Goal: Task Accomplishment & Management: Use online tool/utility

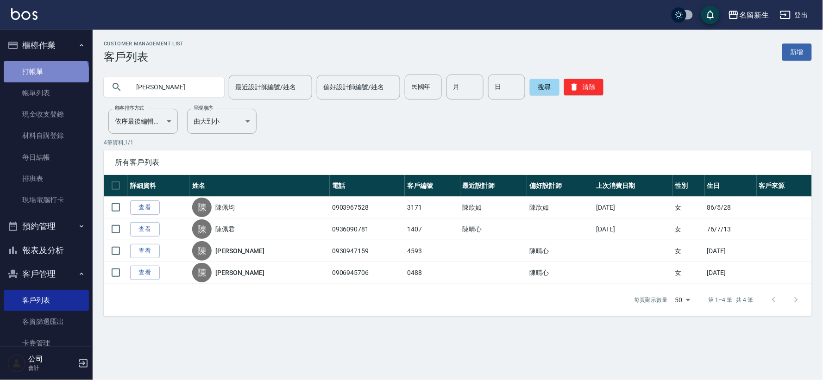
click at [44, 76] on link "打帳單" at bounding box center [46, 71] width 85 height 21
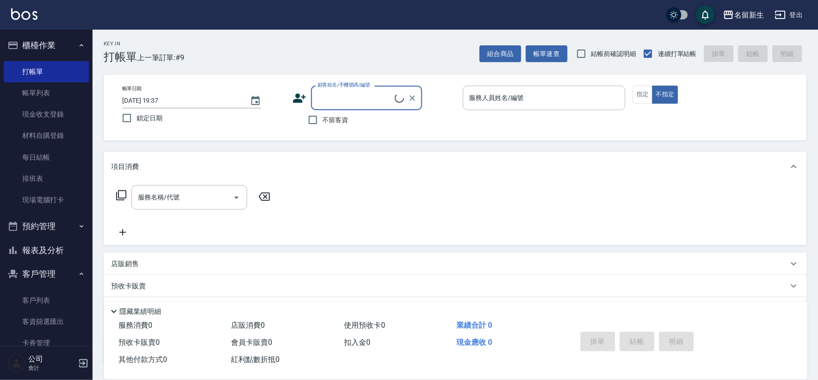
click at [294, 93] on icon at bounding box center [300, 98] width 14 height 14
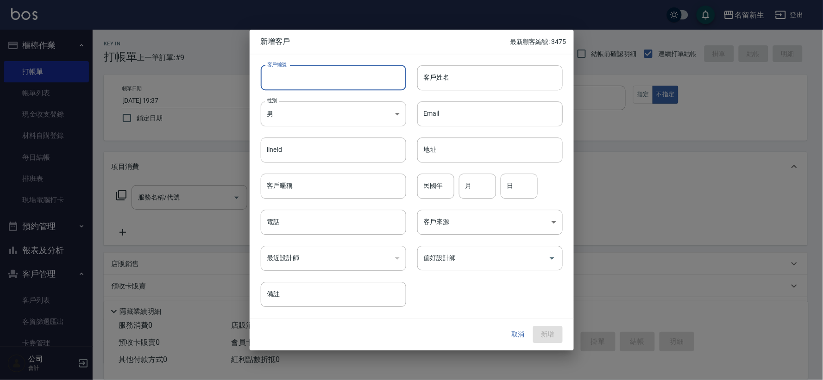
click at [310, 80] on input "客戶編號" at bounding box center [333, 77] width 145 height 25
type input "3478"
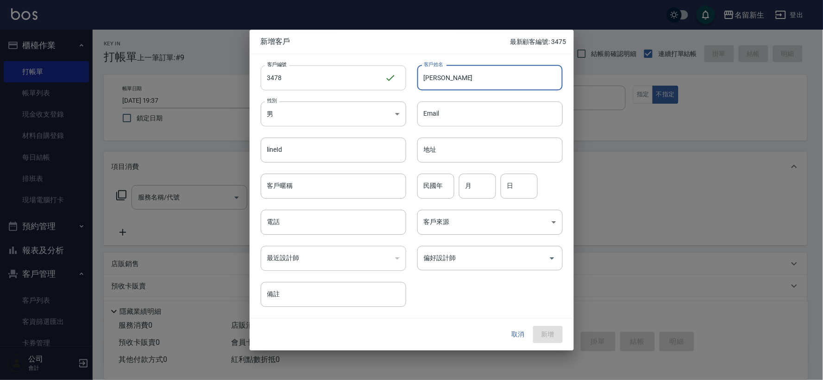
type input "[PERSON_NAME]"
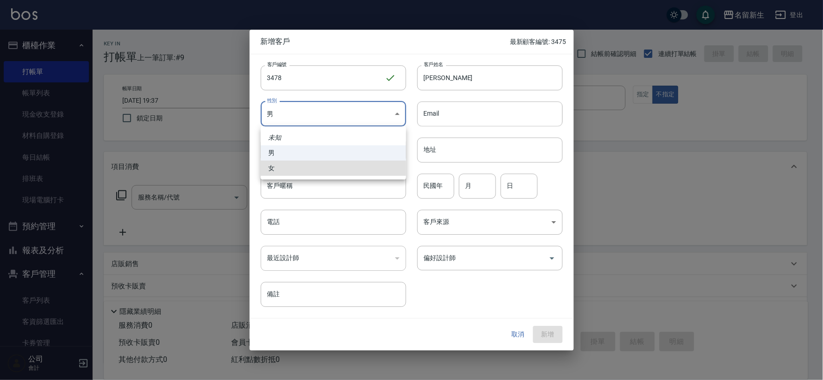
type input "[DEMOGRAPHIC_DATA]"
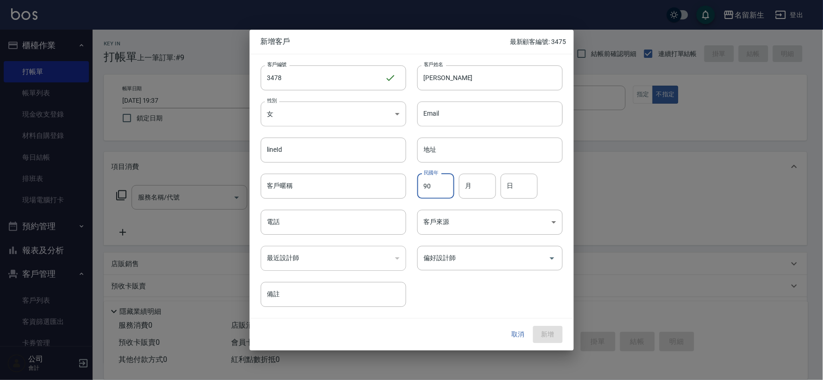
type input "90"
type input "07"
type input "01"
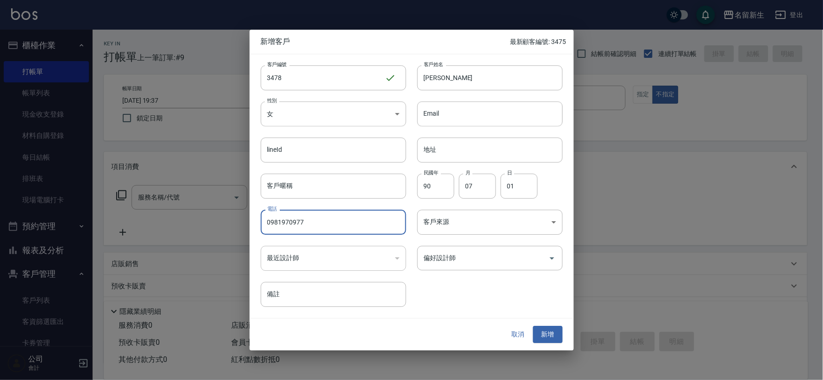
type input "0981970977"
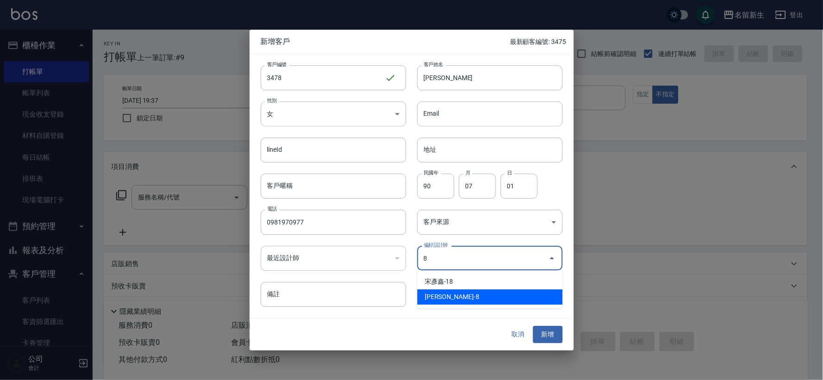
type input "陳欣如"
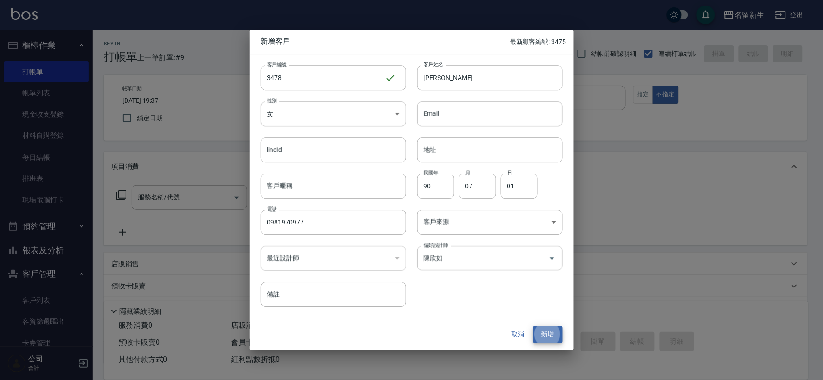
click at [533, 327] on button "新增" at bounding box center [548, 335] width 30 height 17
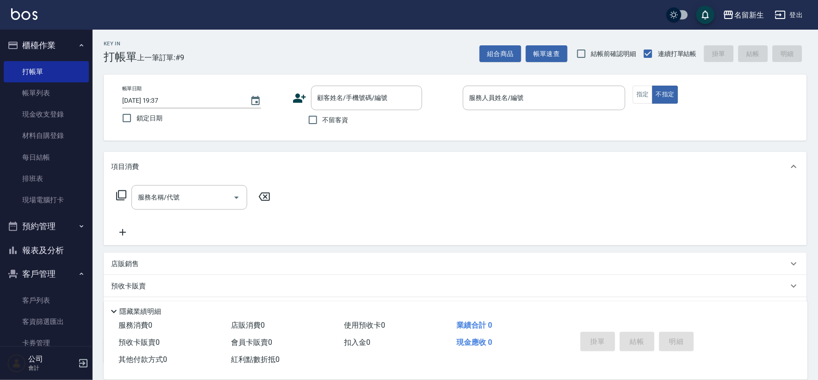
click at [298, 99] on icon at bounding box center [299, 98] width 13 height 9
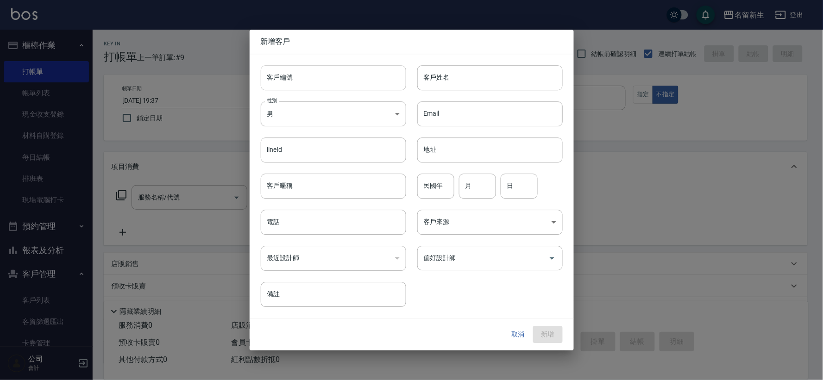
drag, startPoint x: 298, startPoint y: 99, endPoint x: 306, endPoint y: 81, distance: 20.1
click at [306, 81] on input "客戶編號" at bounding box center [333, 77] width 145 height 25
type input "3476"
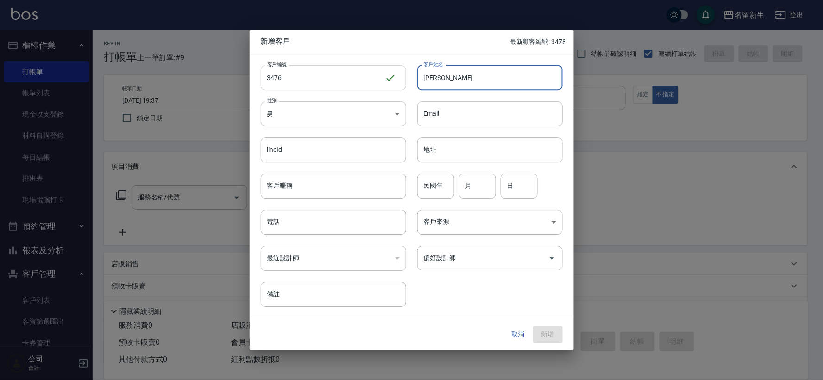
type input "[PERSON_NAME]"
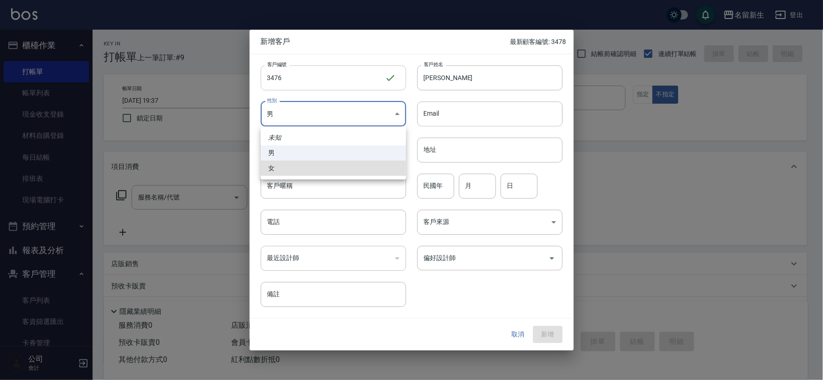
type input "[DEMOGRAPHIC_DATA]"
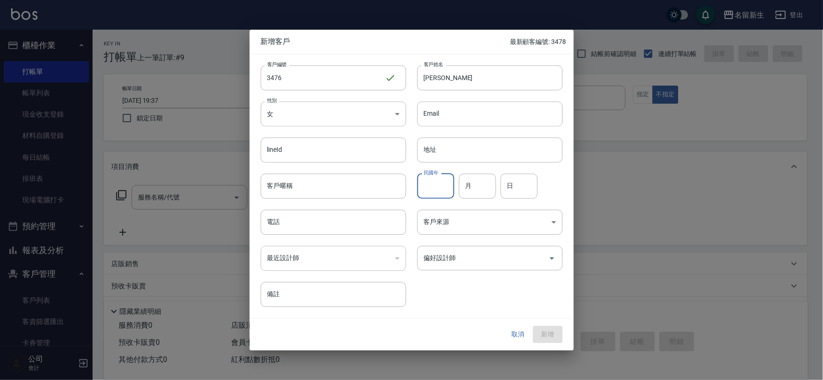
click at [443, 187] on input "民國年" at bounding box center [435, 186] width 37 height 25
type input "88"
click at [469, 179] on div "月 月" at bounding box center [477, 186] width 37 height 25
type input "04"
type input "21"
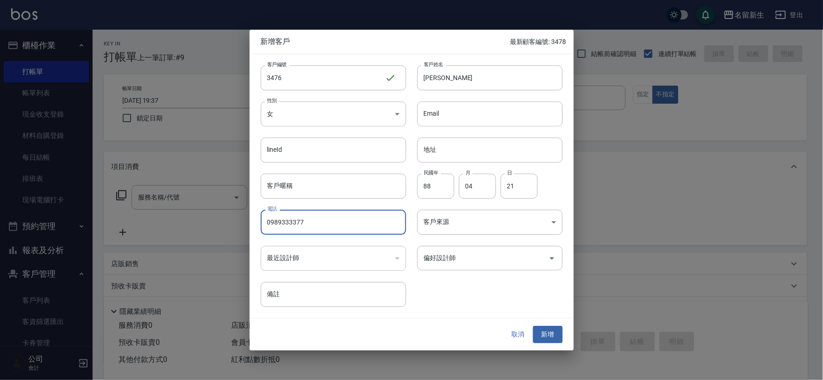
type input "0989333377"
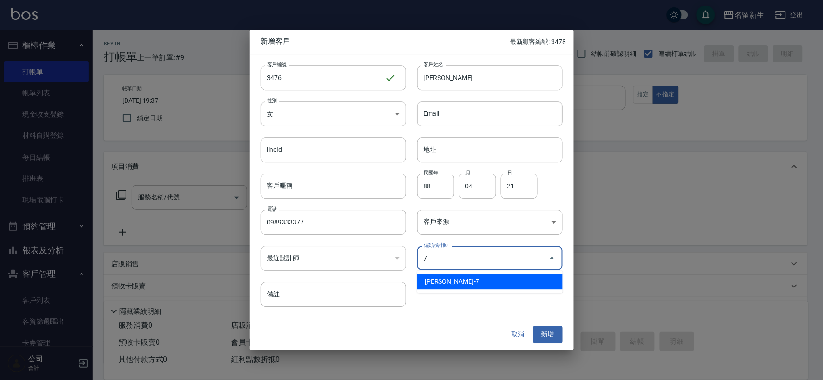
type input "陳晴心"
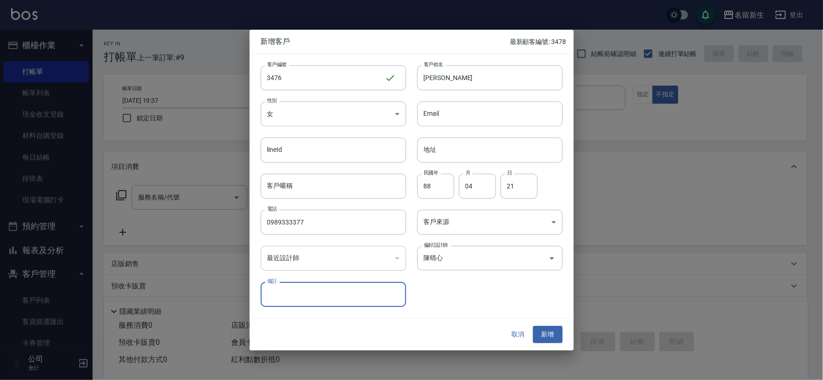
click at [533, 327] on button "新增" at bounding box center [548, 335] width 30 height 17
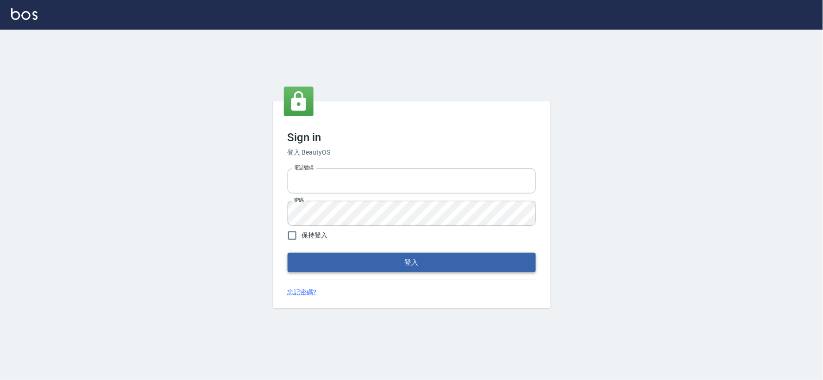
type input "034258365"
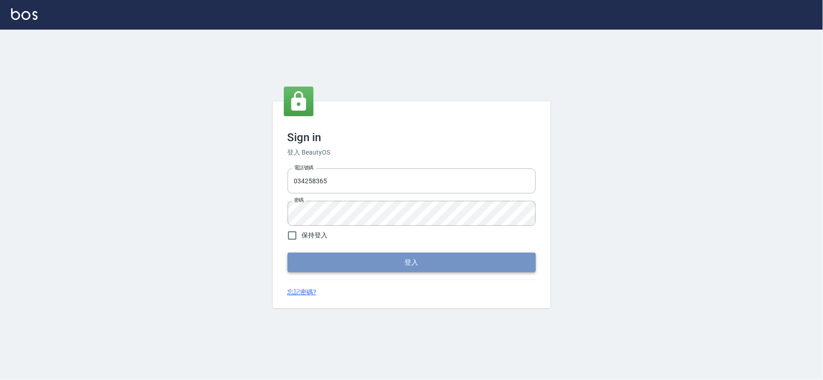
click at [377, 269] on button "登入" at bounding box center [412, 262] width 248 height 19
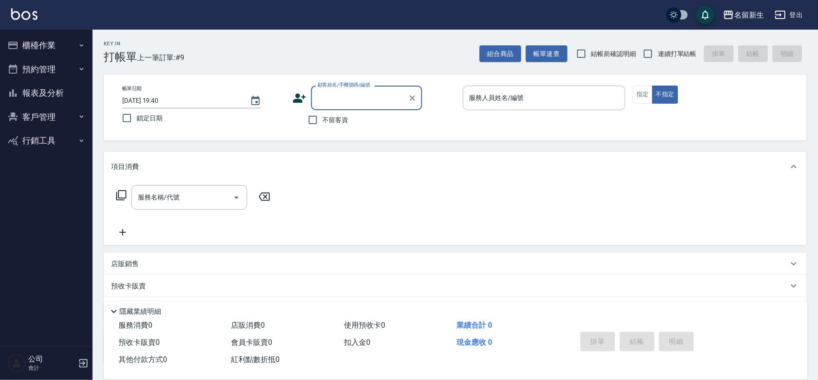
click at [369, 94] on input "顧客姓名/手機號碼/編號" at bounding box center [359, 98] width 89 height 16
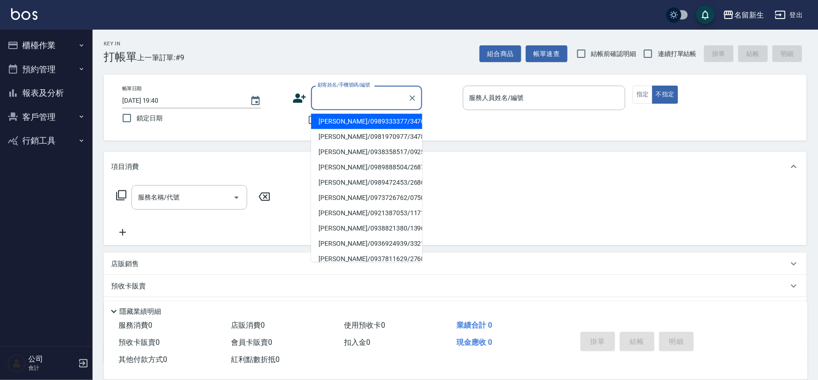
click at [671, 64] on div "Key In 打帳單 上一筆訂單:#9 組合商品 帳單速查 結帳前確認明細 連續打單結帳 掛單 結帳 明細 帳單日期 2025/09/26 19:40 鎖定日…" at bounding box center [456, 241] width 726 height 422
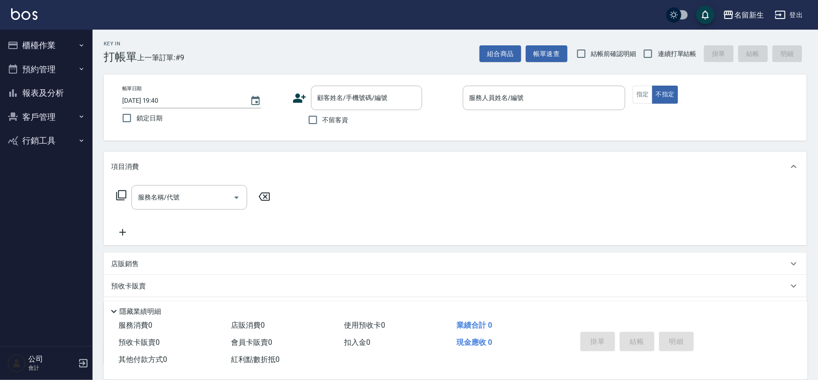
click at [668, 51] on span "連續打單結帳" at bounding box center [677, 54] width 39 height 10
click at [658, 51] on input "連續打單結帳" at bounding box center [648, 53] width 19 height 19
checkbox input "true"
click at [368, 99] on input "顧客姓名/手機號碼/編號" at bounding box center [359, 98] width 89 height 16
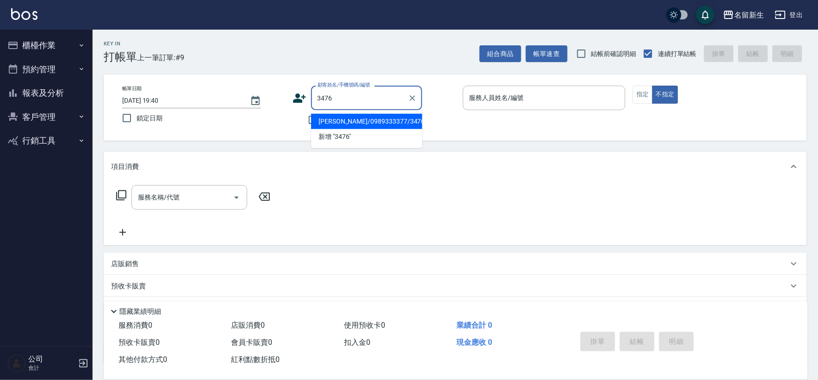
type input "3476"
type input "7"
type input "謝依涵/0989333377/3476"
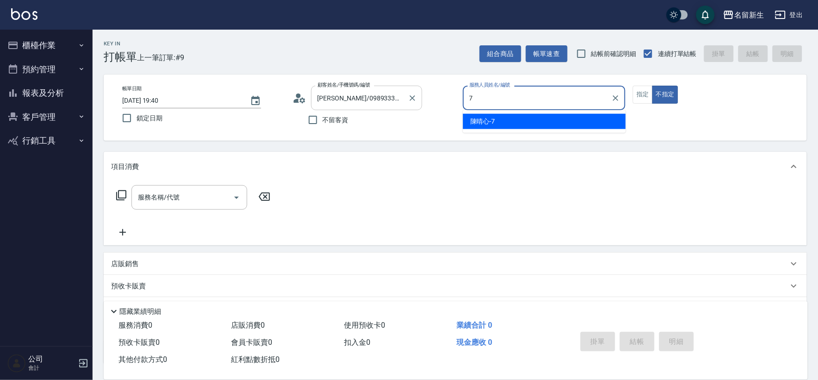
type input "7"
type button "false"
type input "[PERSON_NAME]-7"
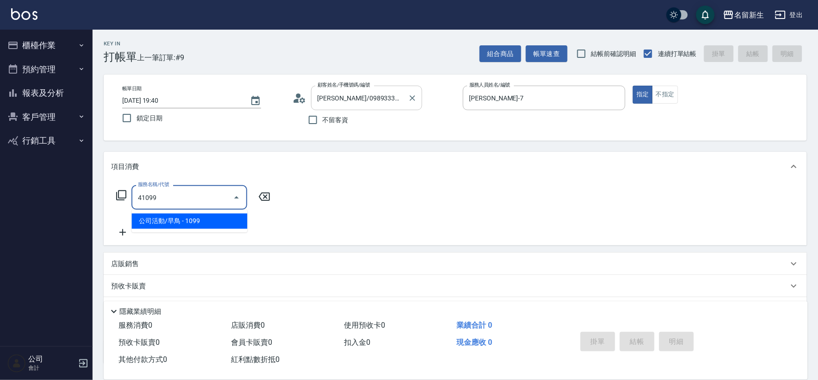
type input "公司活動/早鳥(41099)"
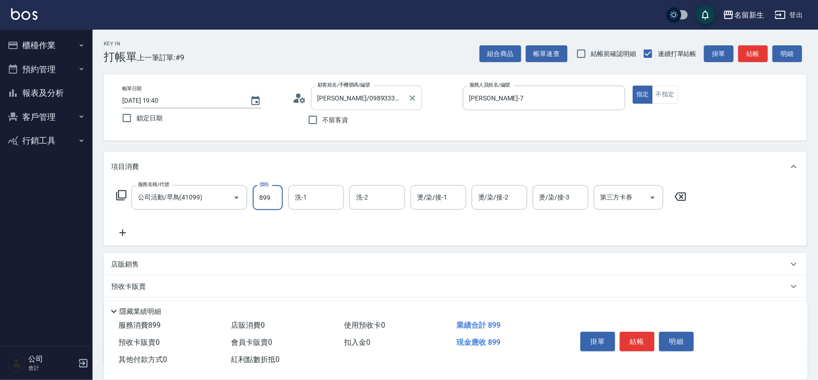
type input "899"
type input "謝宛茹-6"
type input "王玉芳-1"
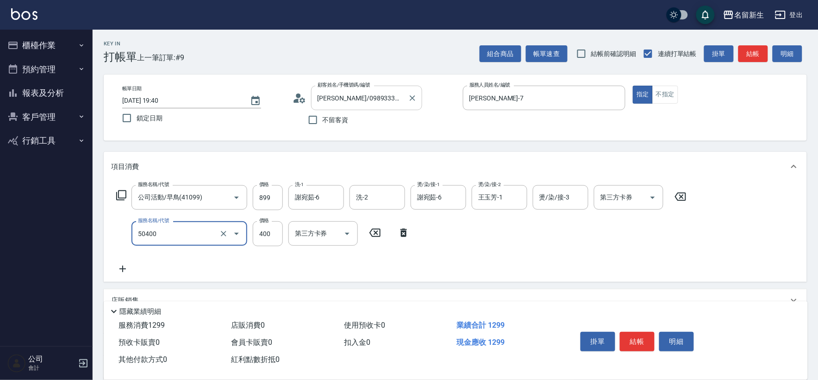
type input "原價1~400護髮(50400)"
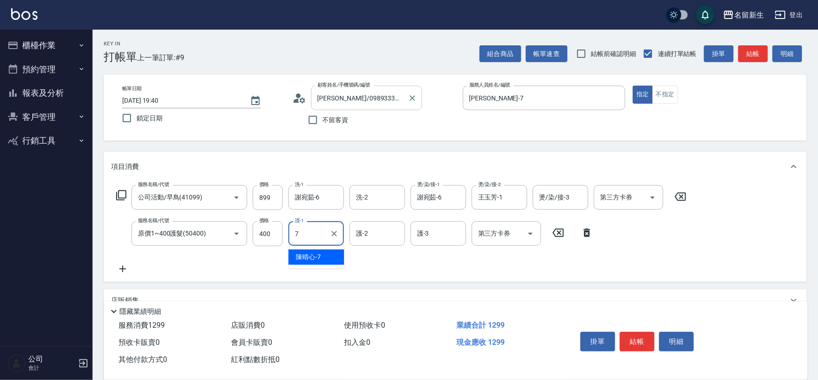
type input "[PERSON_NAME]-7"
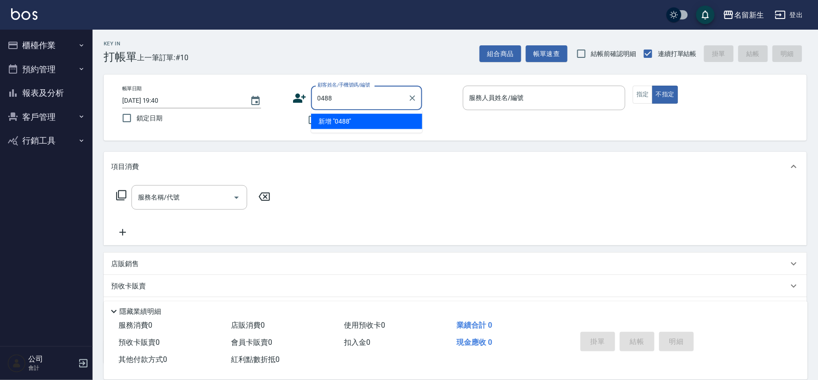
type input "0488"
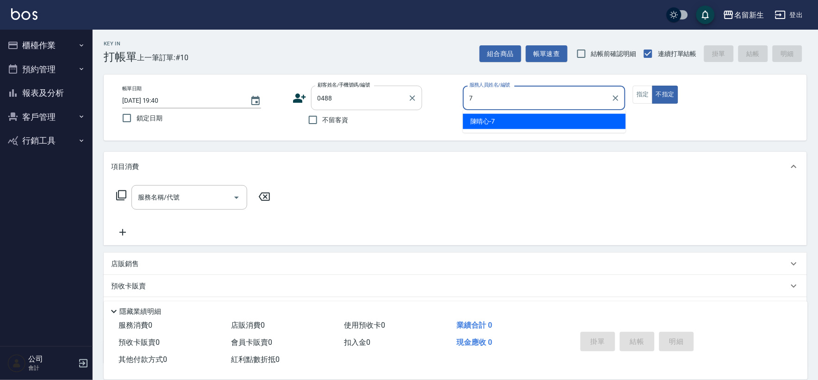
type input "[PERSON_NAME]-7"
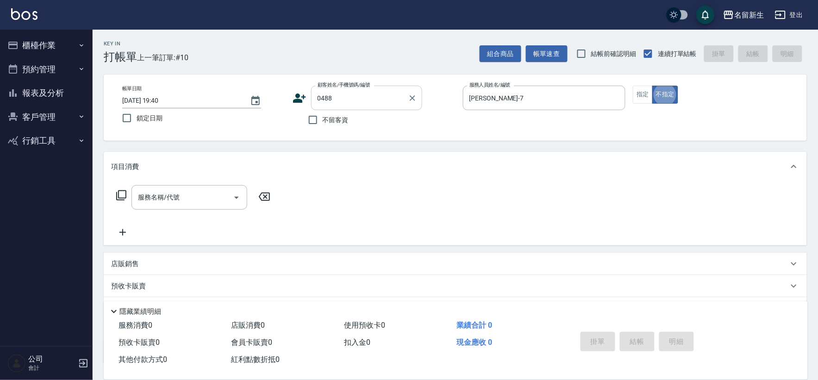
type input "陳佩彣/0906945706/0488"
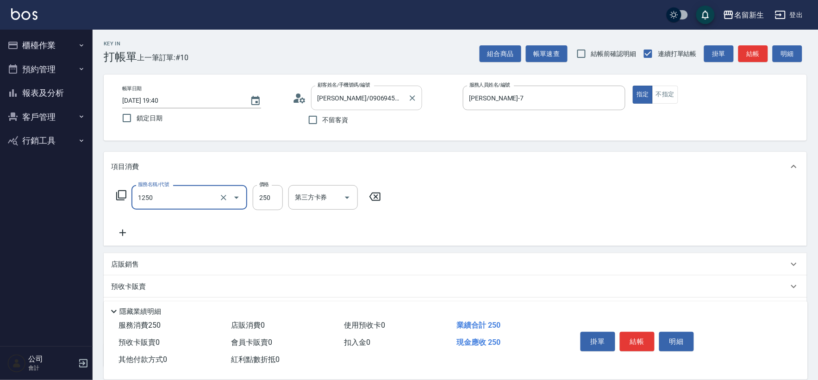
type input "洗髮250(1250)"
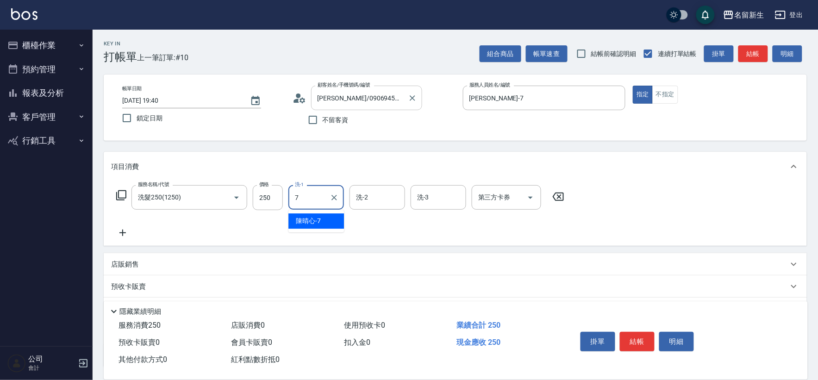
type input "[PERSON_NAME]-7"
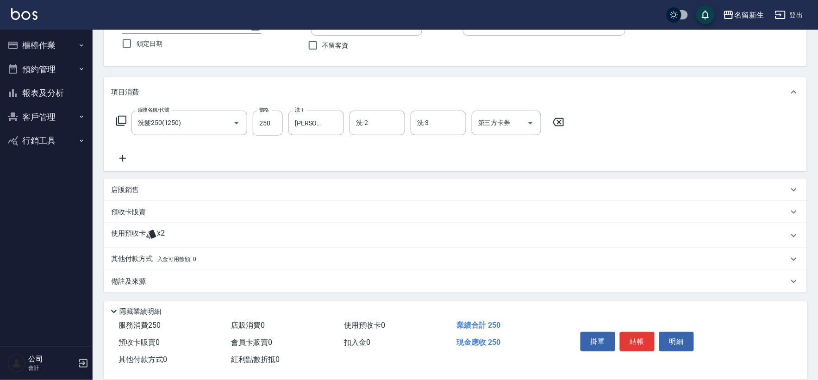
click at [172, 227] on div "使用預收卡 x2" at bounding box center [456, 235] width 704 height 25
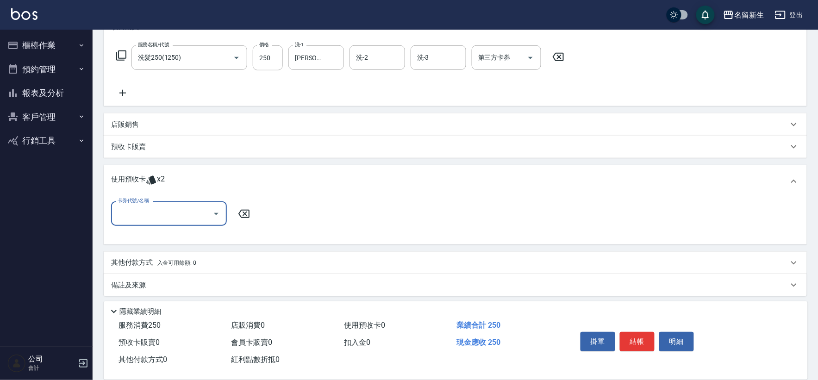
scroll to position [140, 0]
click at [172, 207] on input "卡券代號/名稱" at bounding box center [162, 213] width 94 height 16
click at [155, 232] on div "綠茶包套5次4500 剩餘2張" at bounding box center [169, 236] width 116 height 15
type input "綠茶包套5次4500"
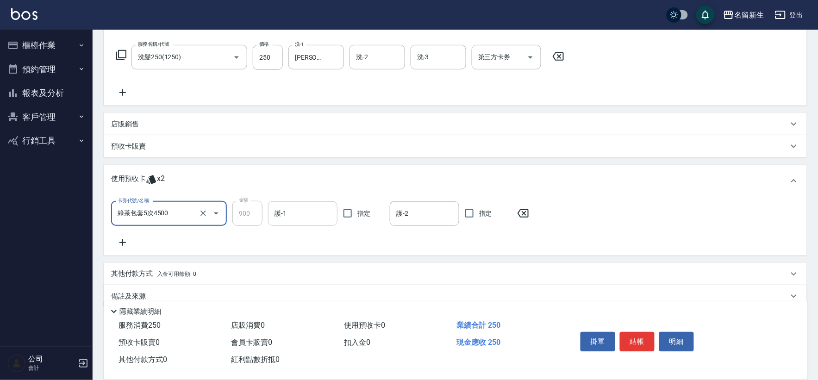
click at [291, 206] on input "護-1" at bounding box center [302, 214] width 61 height 16
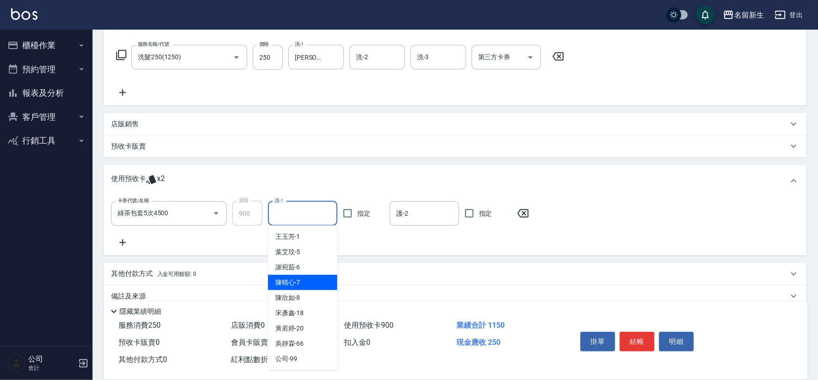
click at [300, 283] on span "陳晴心 -7" at bounding box center [288, 283] width 25 height 10
type input "[PERSON_NAME]-7"
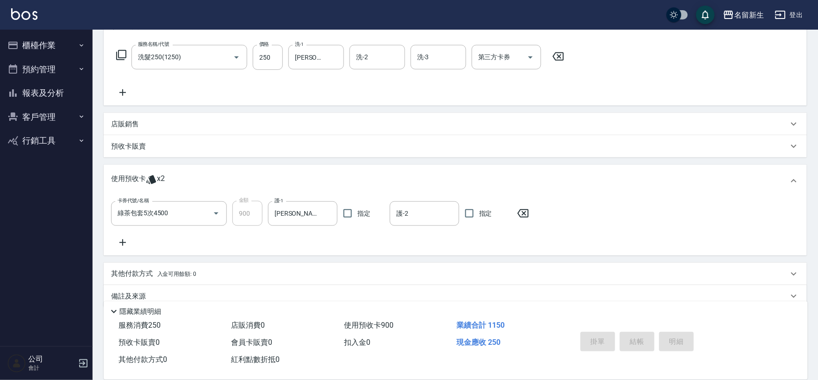
type input "2025/09/26 19:41"
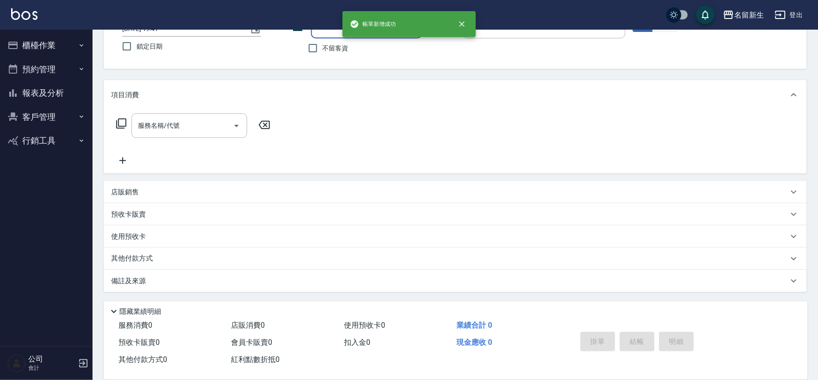
scroll to position [0, 0]
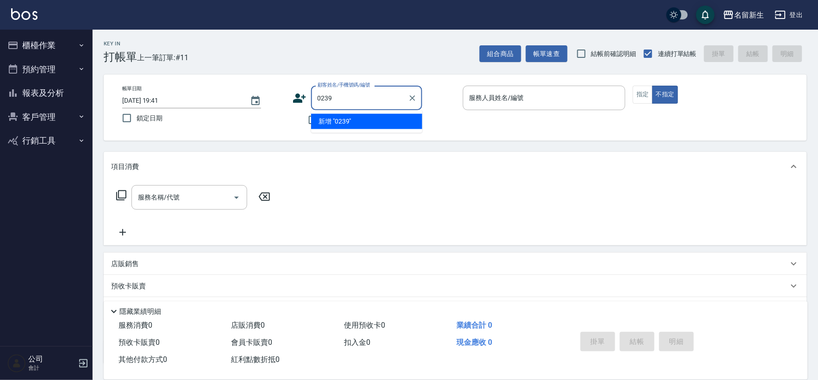
type input "0239"
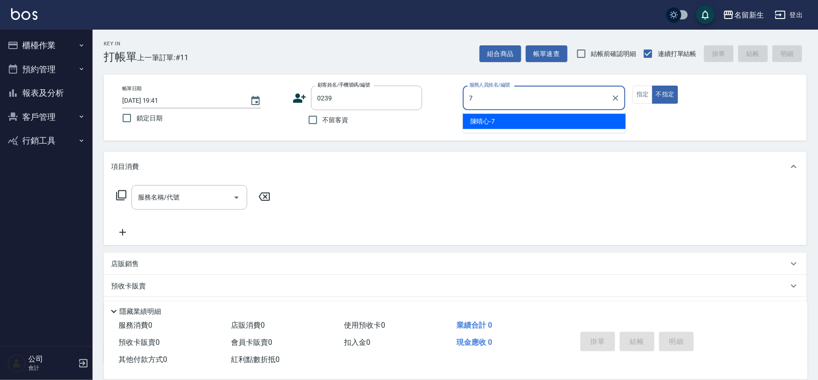
type input "[PERSON_NAME]-7"
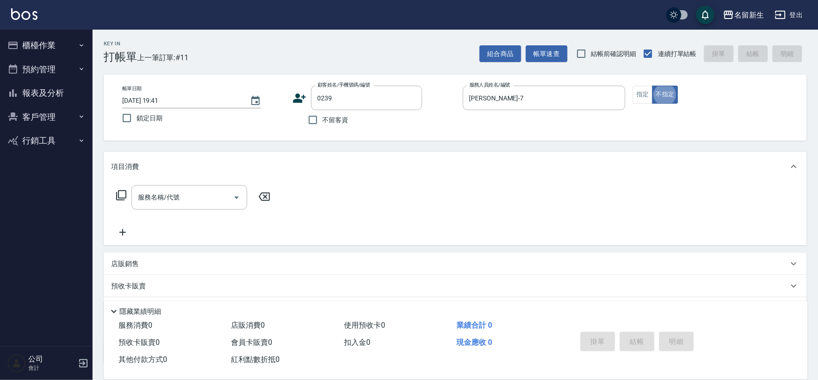
type input "李志偉/0921984129/0239"
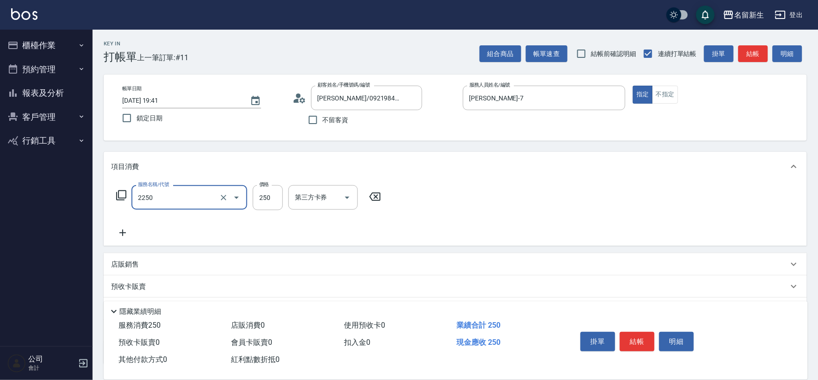
type input "剪髮(2250)"
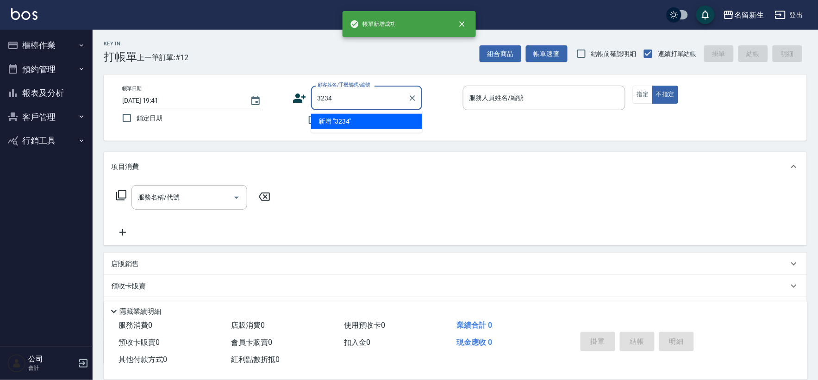
type input "3234"
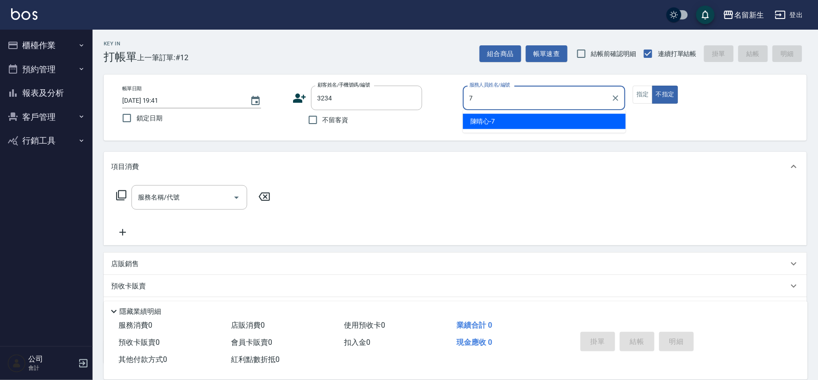
type input "[PERSON_NAME]-7"
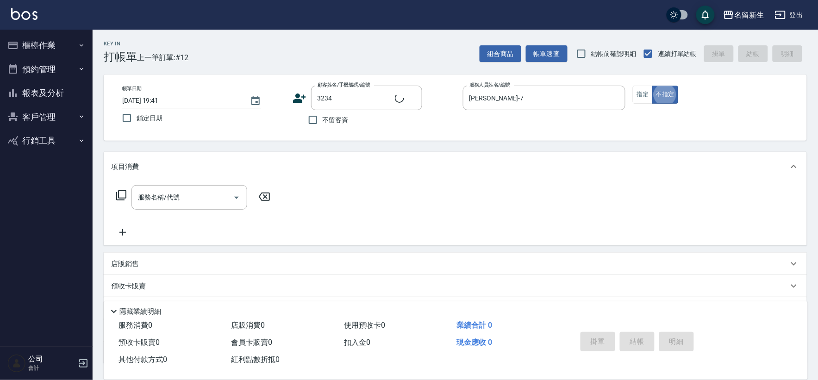
type input "廖柏泉/0913522065/3234"
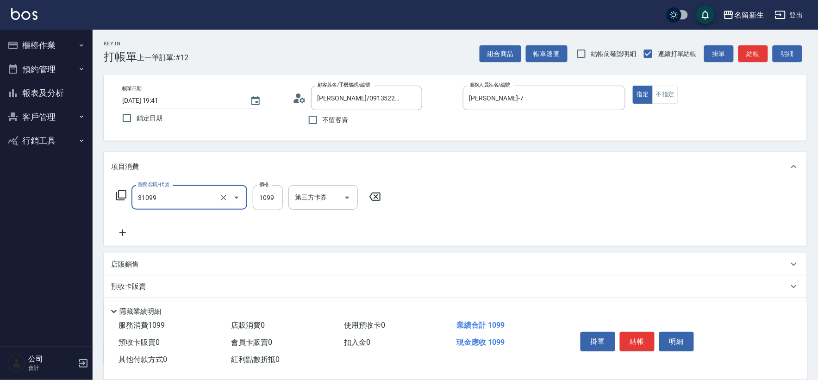
type input "公司活動/早鳥(31099)"
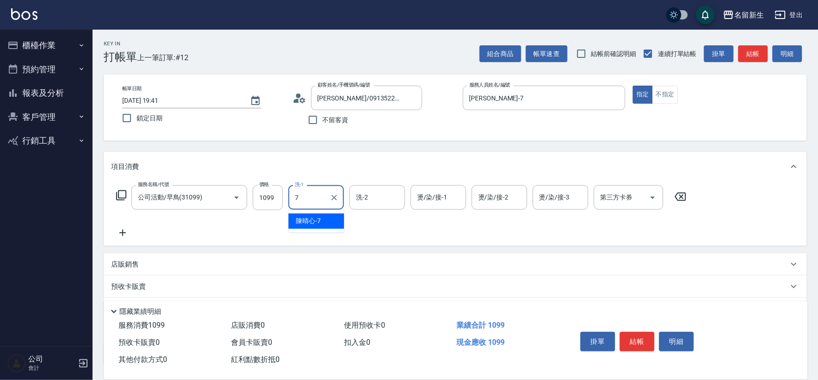
type input "[PERSON_NAME]-7"
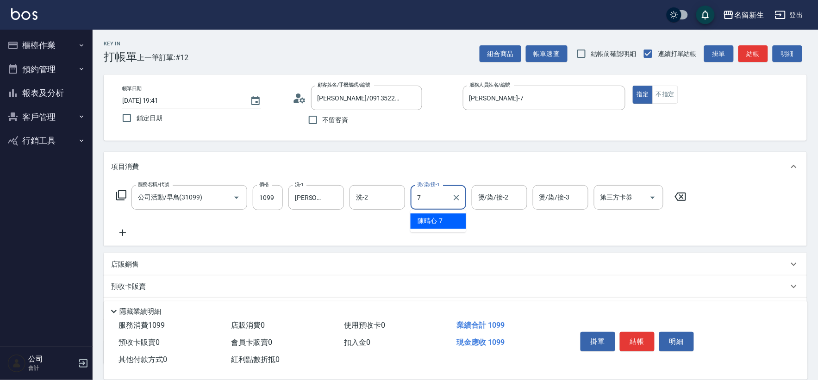
type input "[PERSON_NAME]-7"
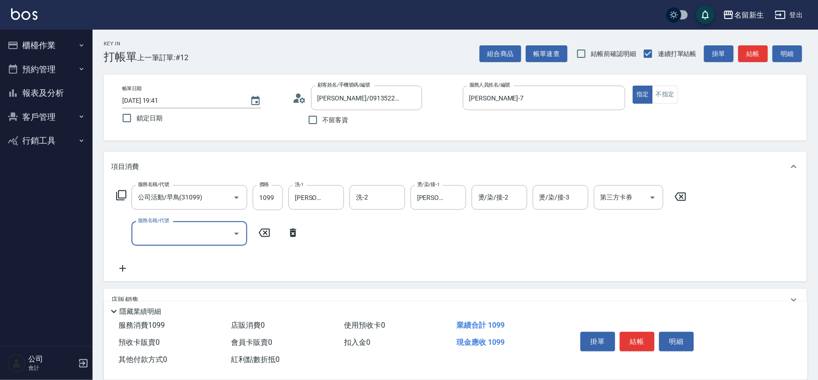
type input "4"
type input "原價1~400護髮(50400)"
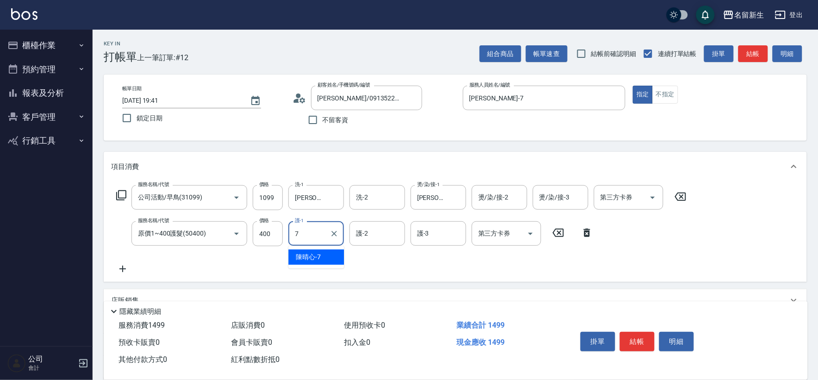
type input "[PERSON_NAME]-7"
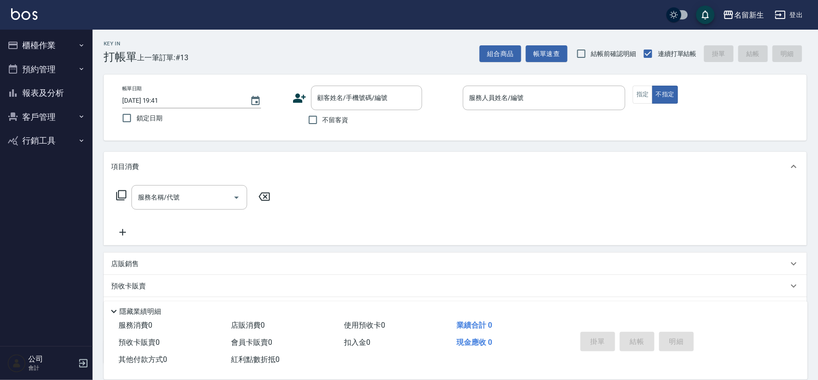
click at [305, 100] on icon at bounding box center [300, 98] width 14 height 14
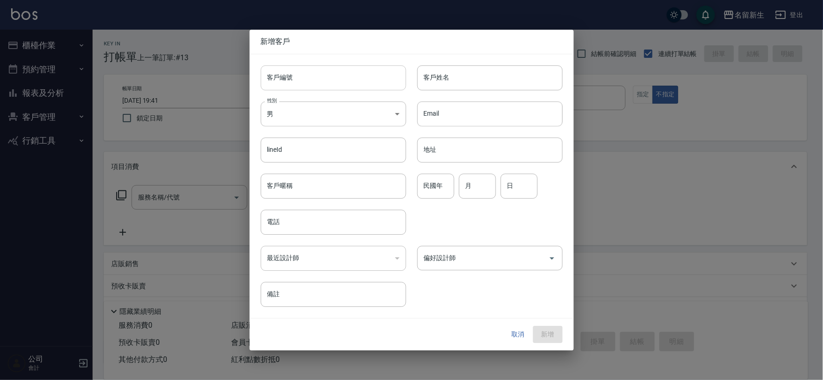
drag, startPoint x: 305, startPoint y: 100, endPoint x: 312, endPoint y: 77, distance: 24.2
click at [312, 78] on input "客戶編號" at bounding box center [333, 77] width 145 height 25
type input "3477"
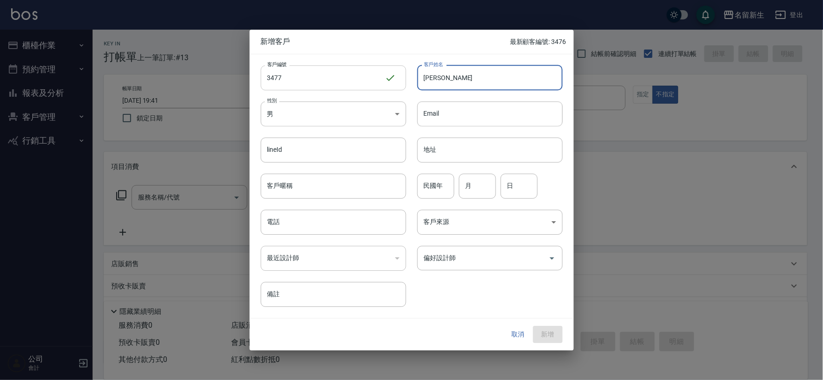
type input "謝家妮"
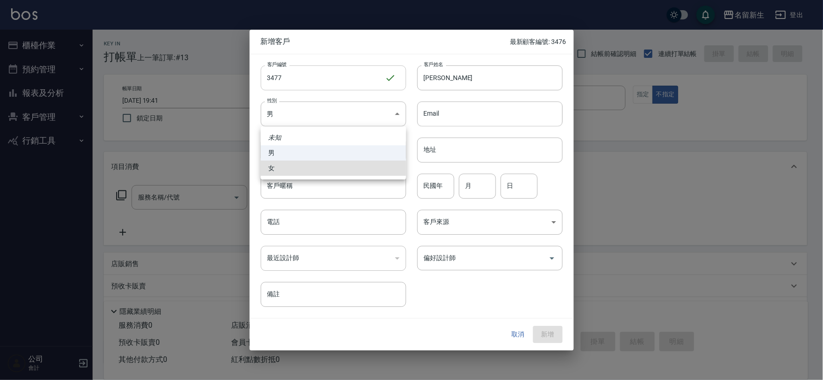
type input "[DEMOGRAPHIC_DATA]"
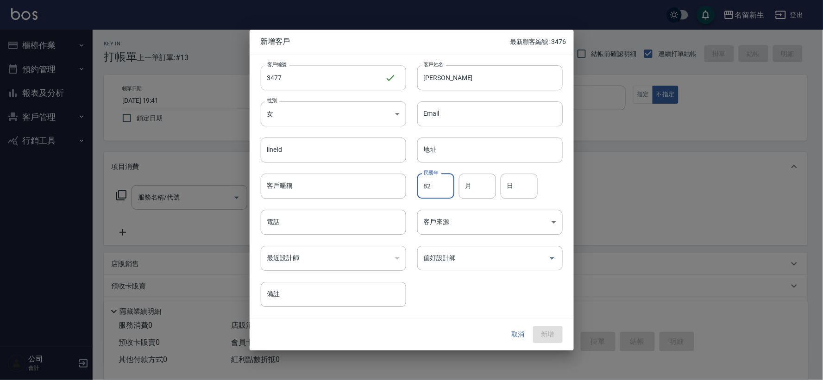
type input "82"
type input "0"
type input "12"
type input "18"
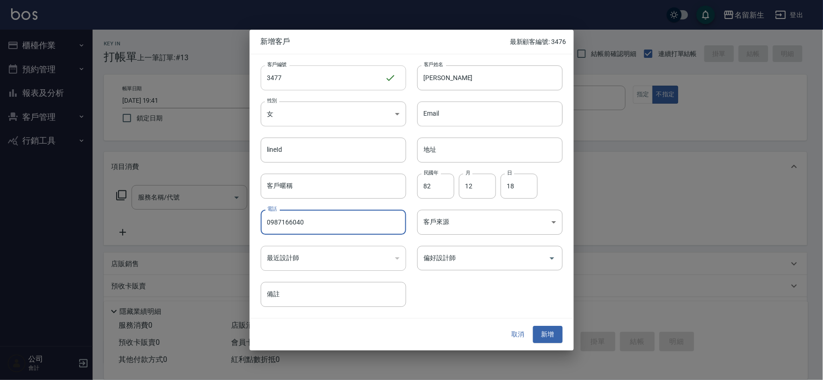
type input "0987166040"
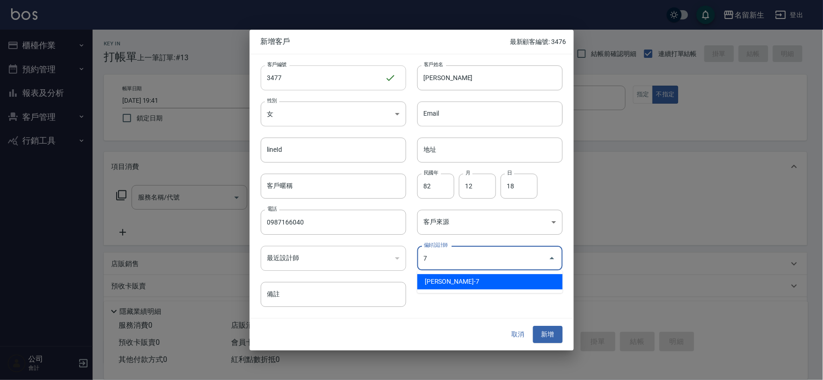
type input "陳晴心"
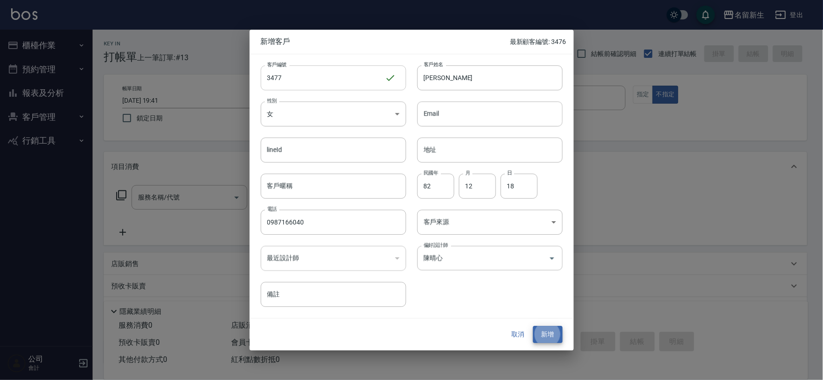
click at [533, 327] on button "新增" at bounding box center [548, 335] width 30 height 17
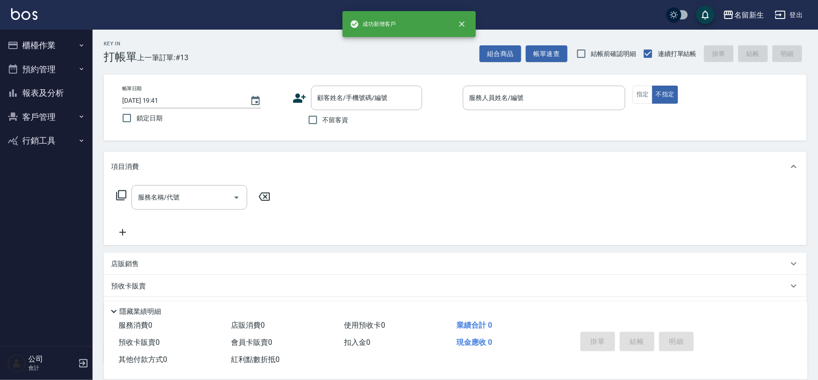
click at [337, 118] on span "不留客資" at bounding box center [336, 120] width 26 height 10
click at [323, 118] on input "不留客資" at bounding box center [312, 119] width 19 height 19
checkbox input "true"
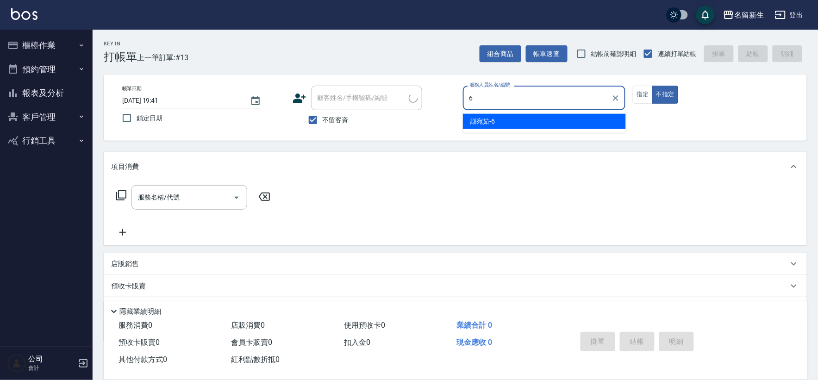
type input "謝宛茹-6"
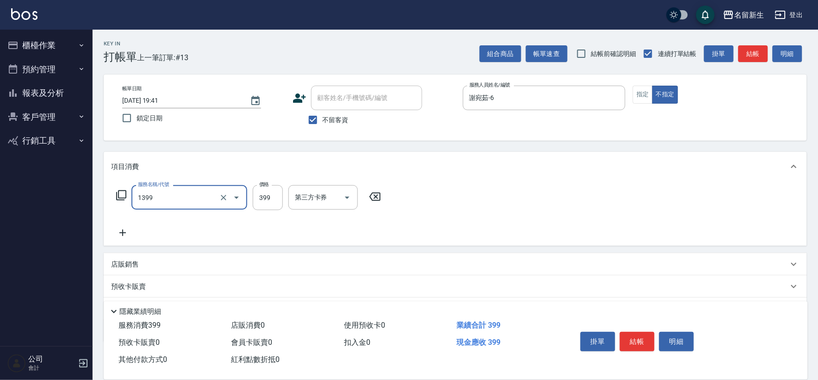
type input "健康洗髮(1399)"
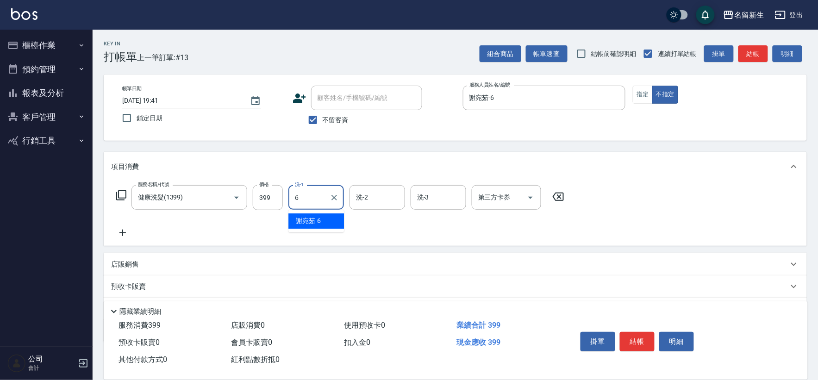
type input "謝宛茹-6"
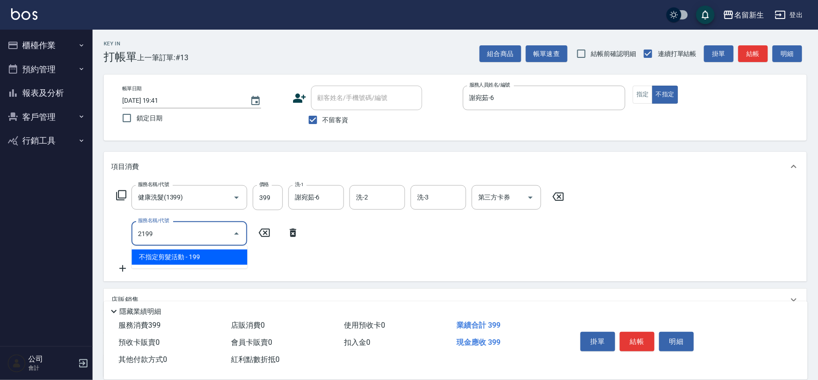
type input "不指定剪髮活動(2199)"
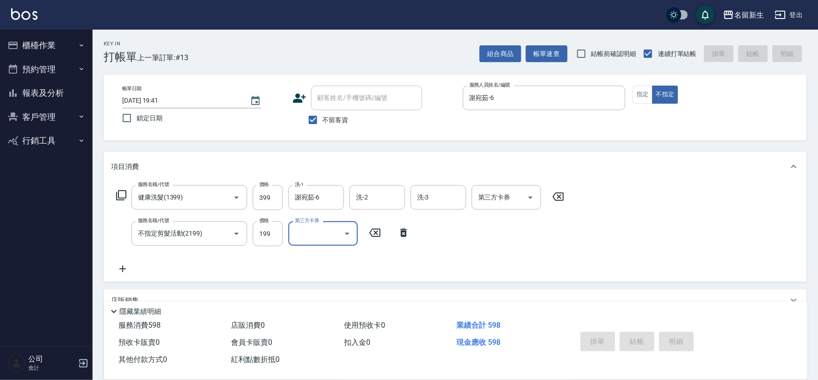
type input "2025/09/26 19:42"
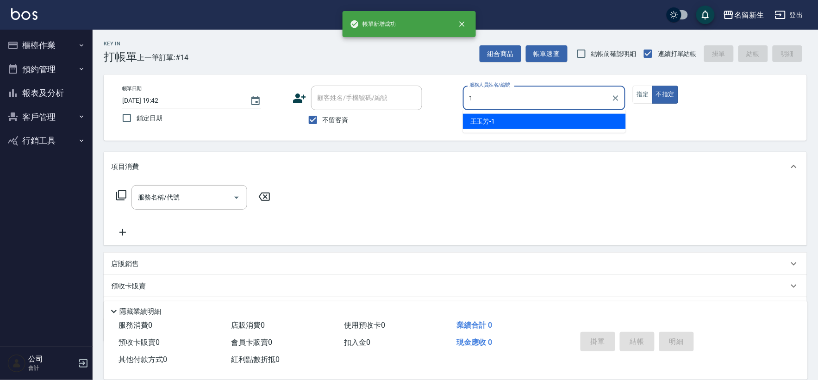
type input "王玉芳-1"
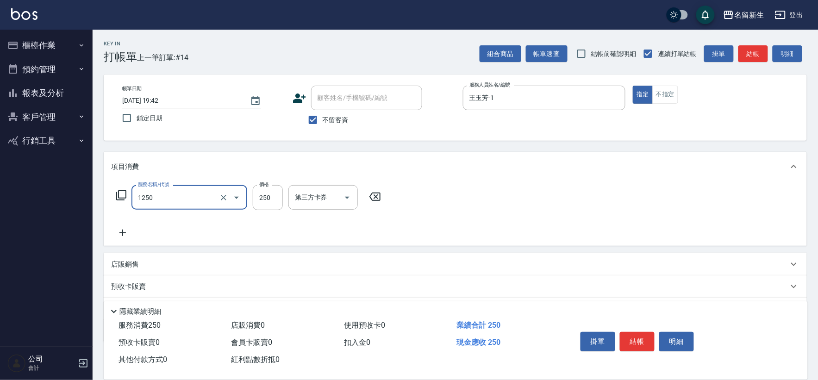
type input "洗髮250(1250)"
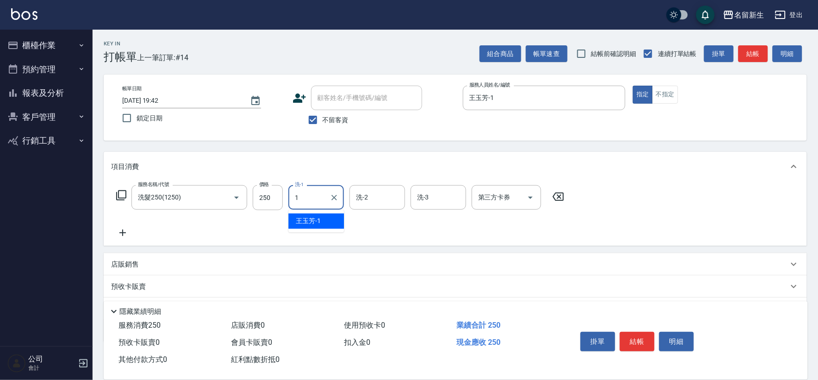
type input "王玉芳-1"
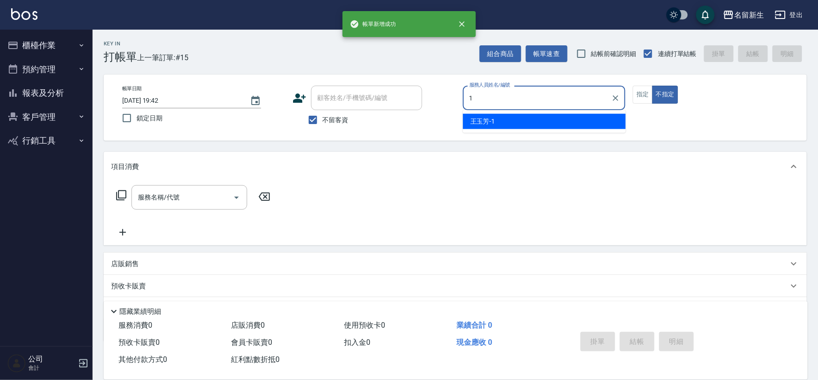
type input "王玉芳-1"
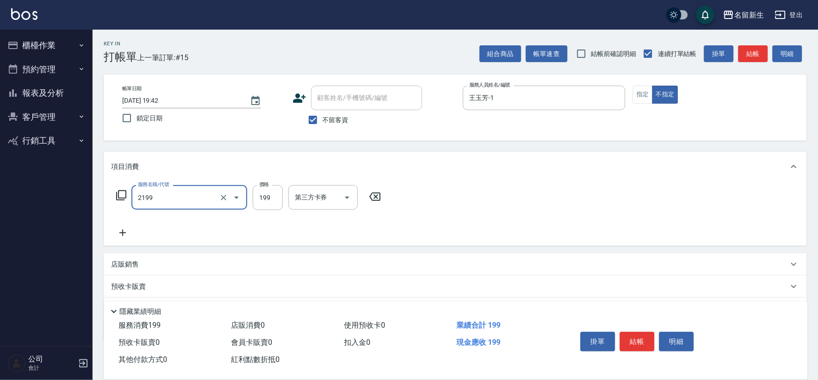
type input "不指定剪髮活動(2199)"
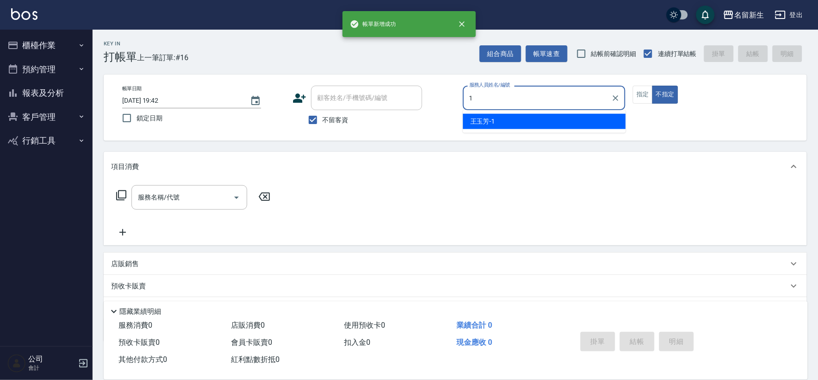
type input "王玉芳-1"
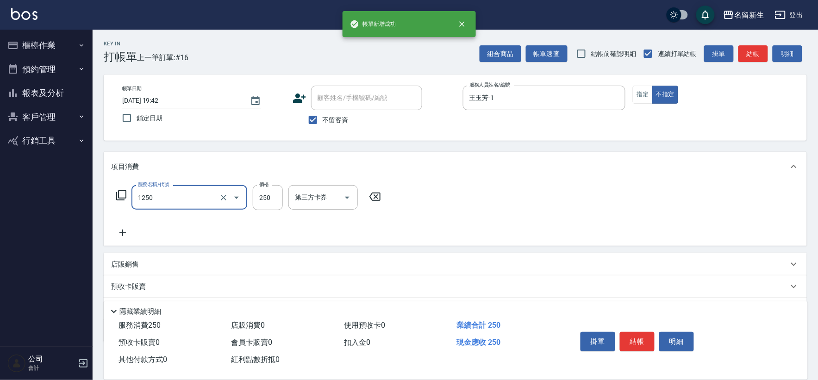
type input "洗髮250(1250)"
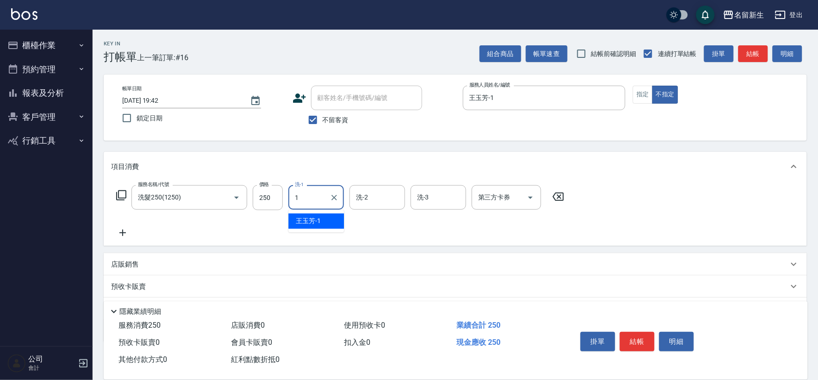
type input "王玉芳-1"
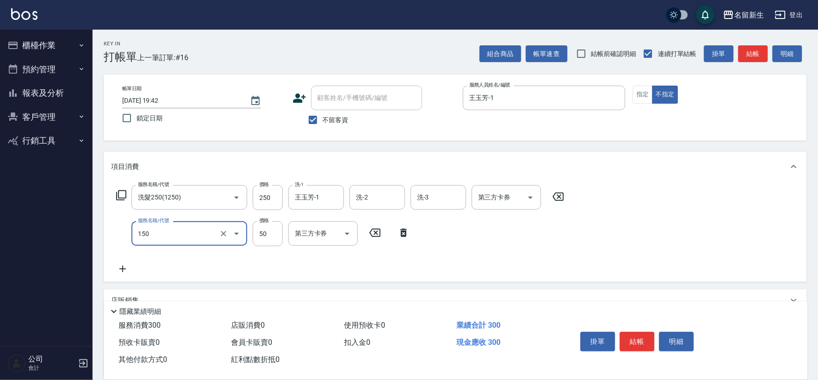
type input "精油(150)"
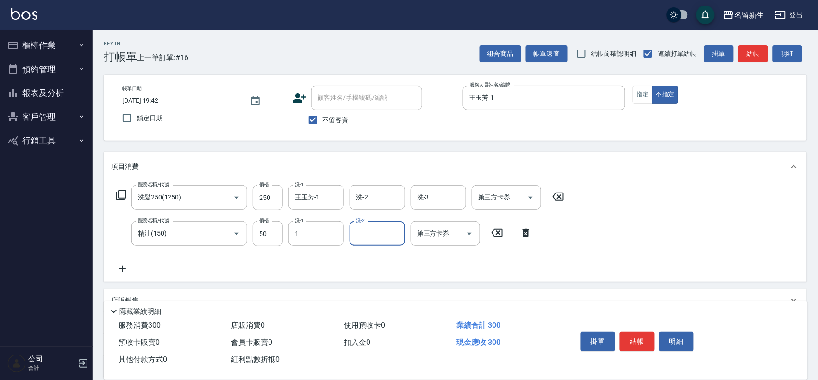
type input "王玉芳-1"
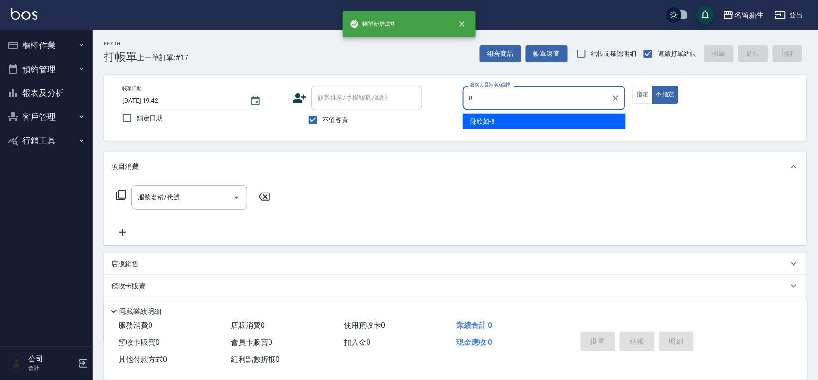
type input "[PERSON_NAME]-8"
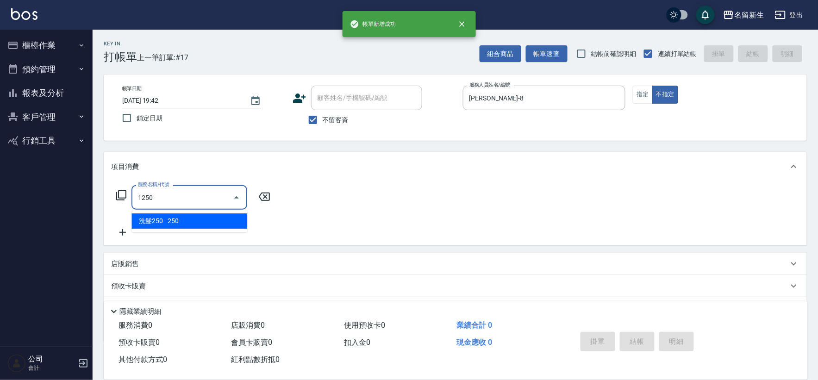
type input "洗髮250(1250)"
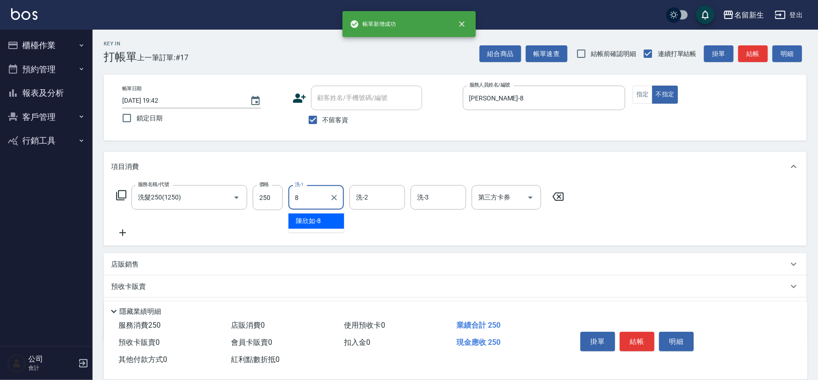
type input "[PERSON_NAME]-8"
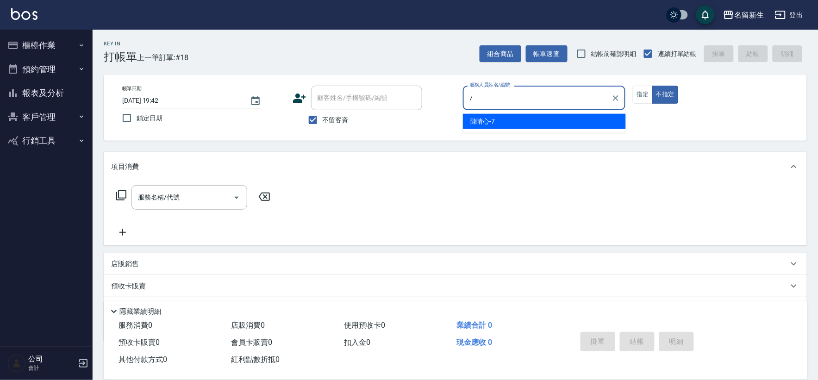
type input "[PERSON_NAME]-7"
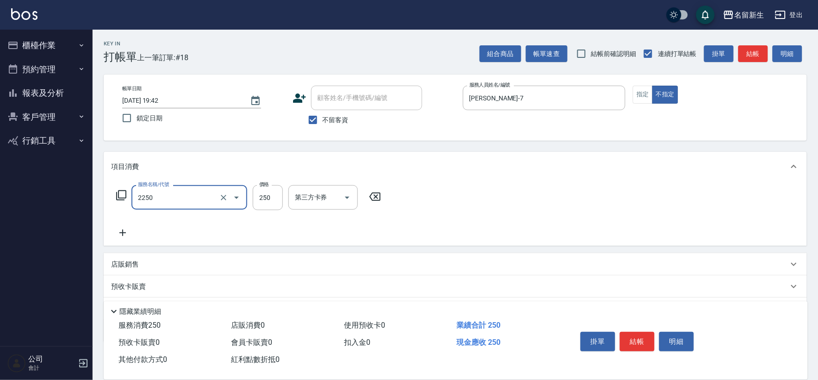
type input "剪髮(2250)"
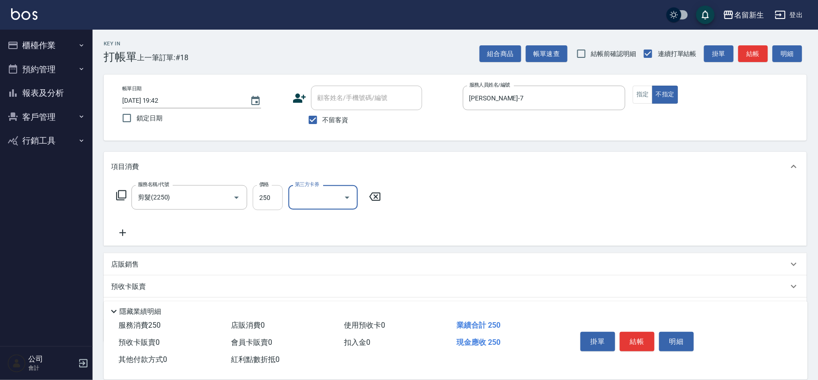
click at [270, 185] on input "250" at bounding box center [268, 197] width 30 height 25
type input "200"
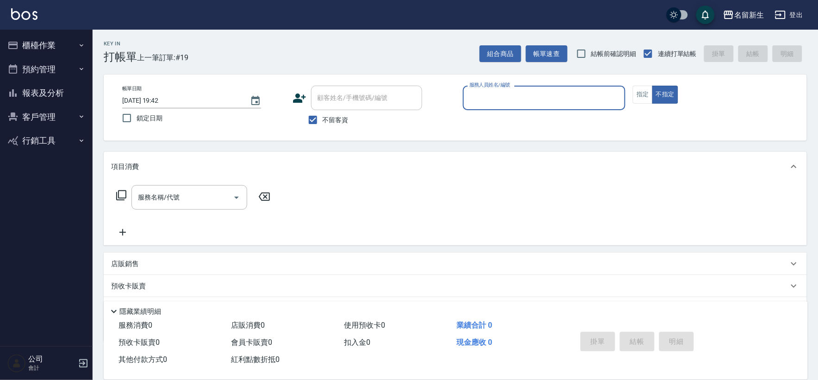
click at [54, 96] on button "報表及分析" at bounding box center [46, 93] width 85 height 24
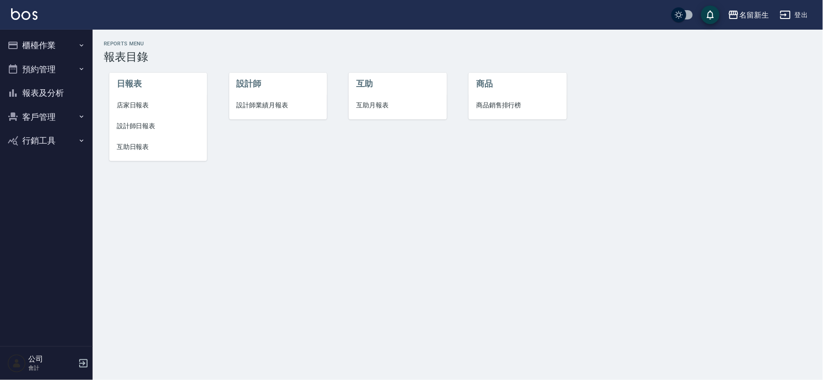
click at [299, 106] on span "設計師業績月報表" at bounding box center [278, 106] width 83 height 10
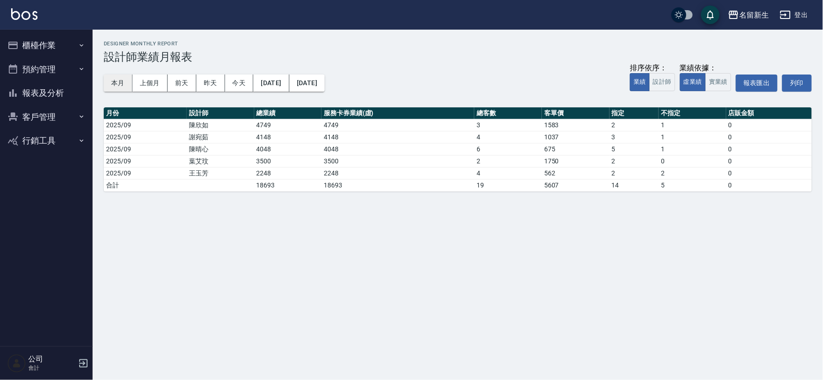
click at [120, 77] on button "本月" at bounding box center [118, 83] width 29 height 17
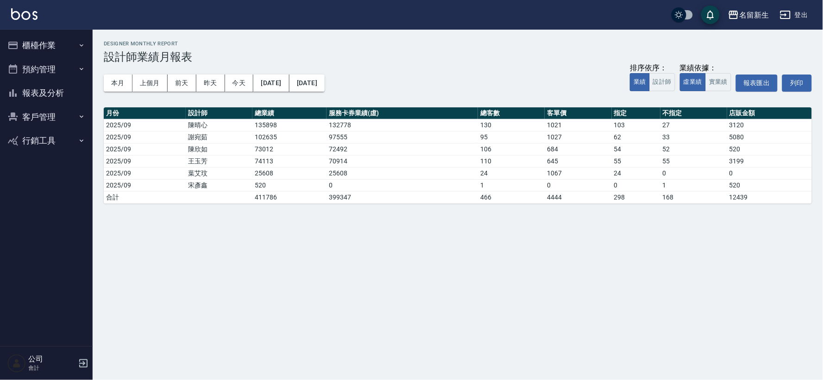
click at [76, 95] on button "報表及分析" at bounding box center [46, 93] width 85 height 24
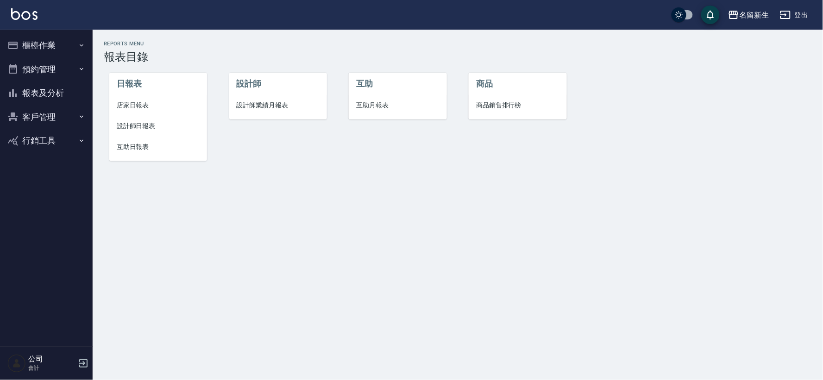
click at [132, 126] on span "設計師日報表" at bounding box center [158, 126] width 83 height 10
